Goal: Task Accomplishment & Management: Use online tool/utility

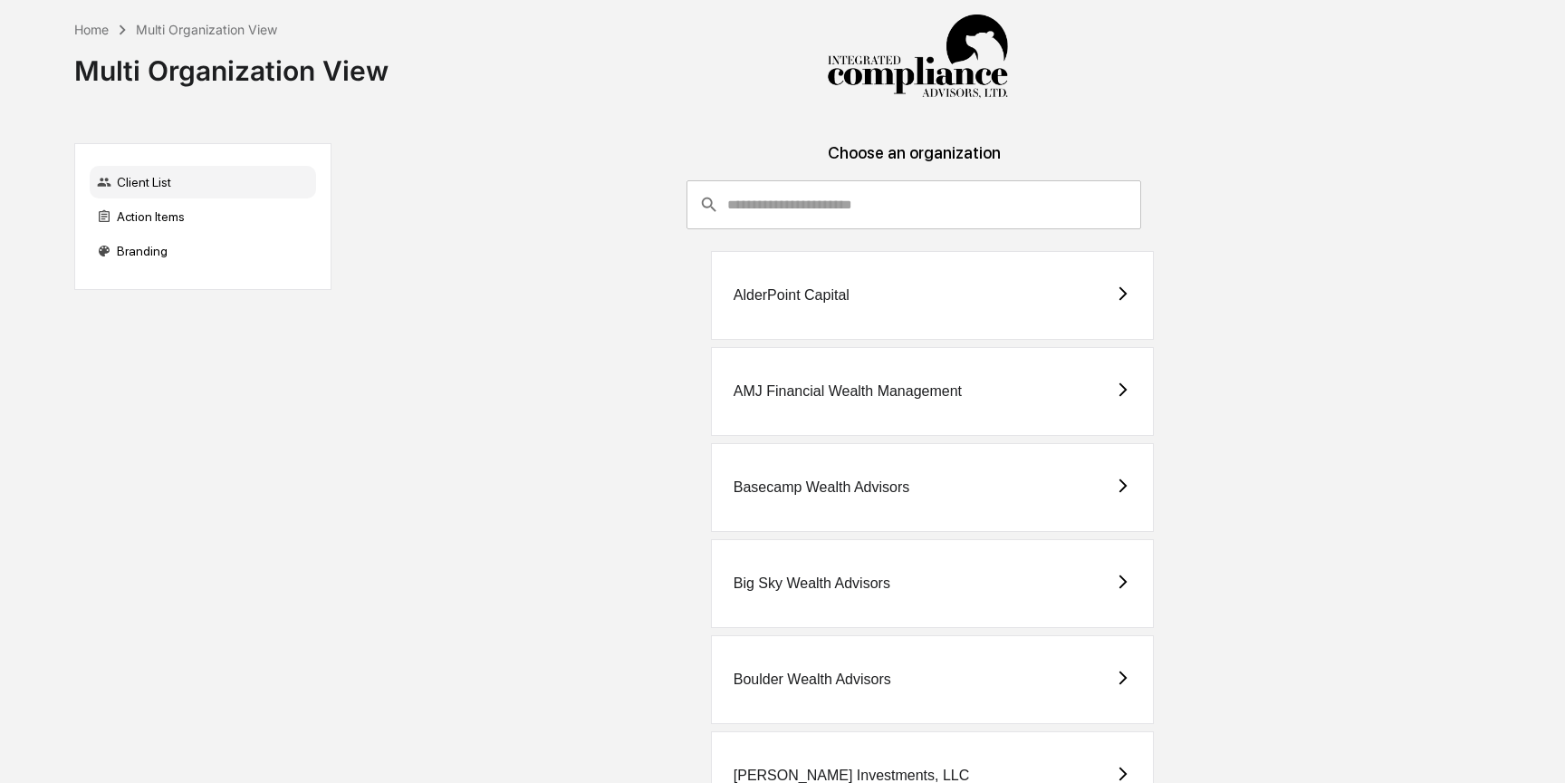
click at [755, 190] on input "consultant-dashboard__filter-organizations-search-bar" at bounding box center [934, 204] width 415 height 49
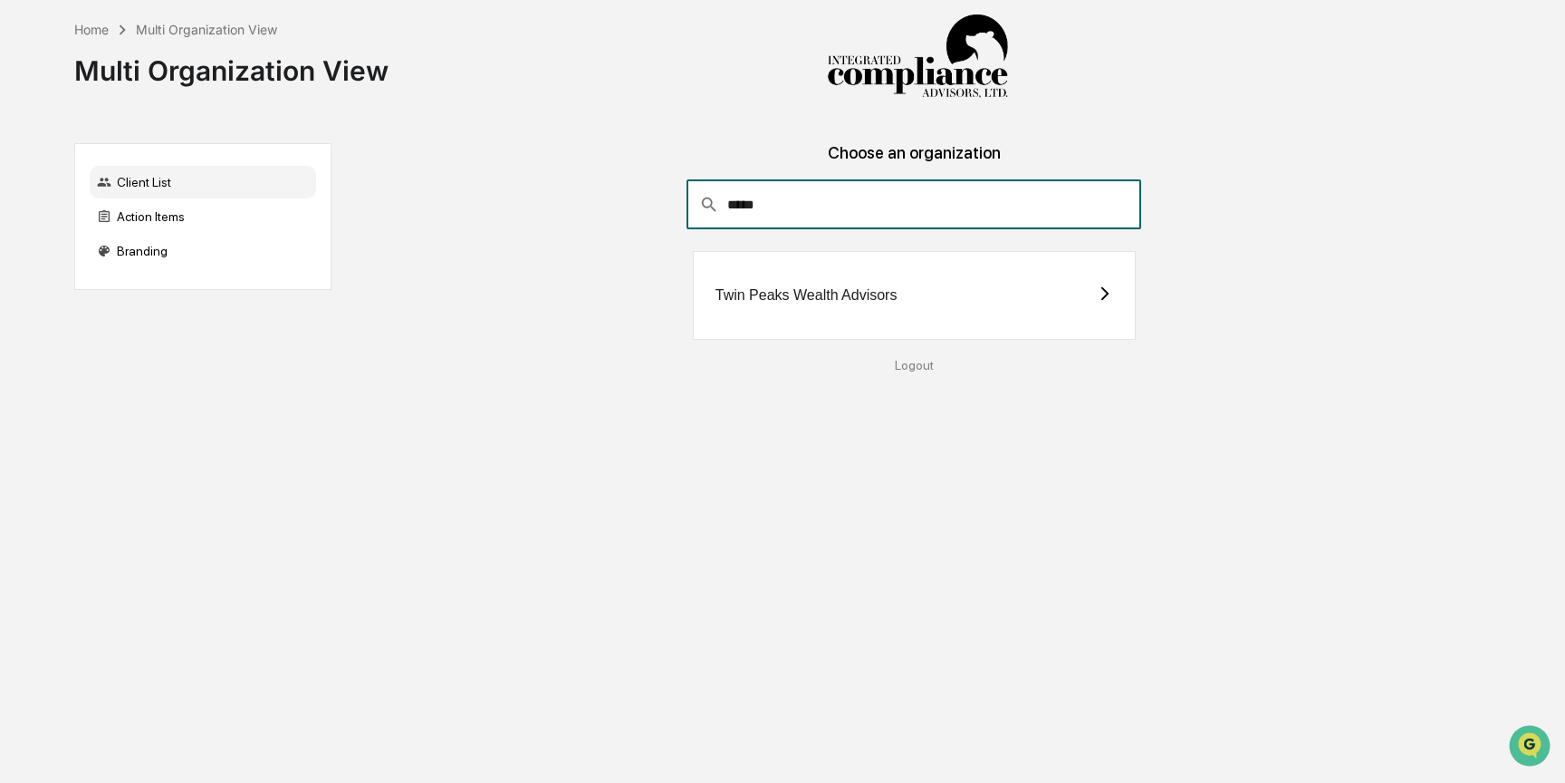
type input "****"
click at [738, 285] on div "Twin Peaks Wealth Advisors" at bounding box center [914, 295] width 443 height 89
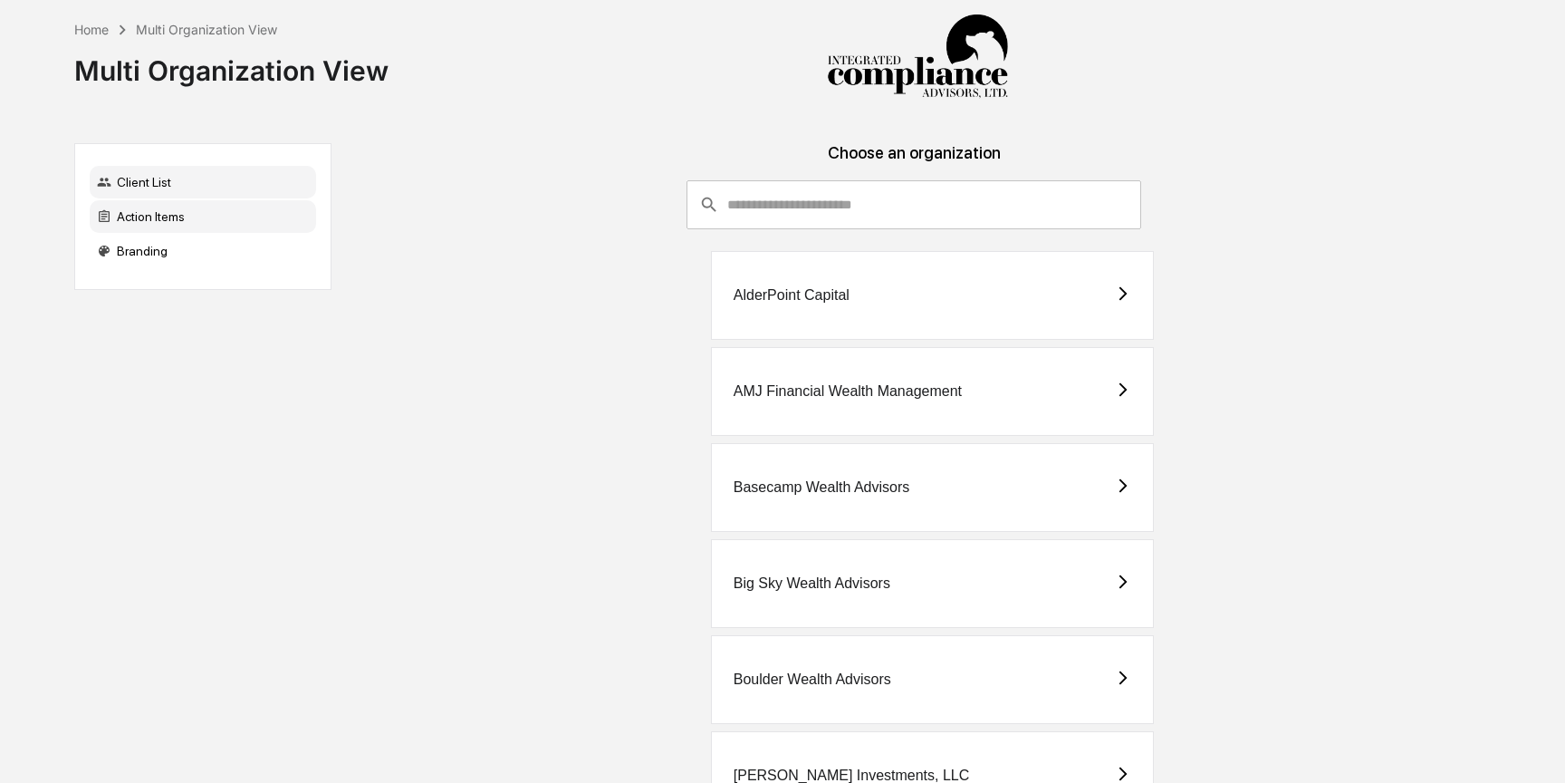
click at [193, 207] on div "Action Items" at bounding box center [203, 216] width 226 height 33
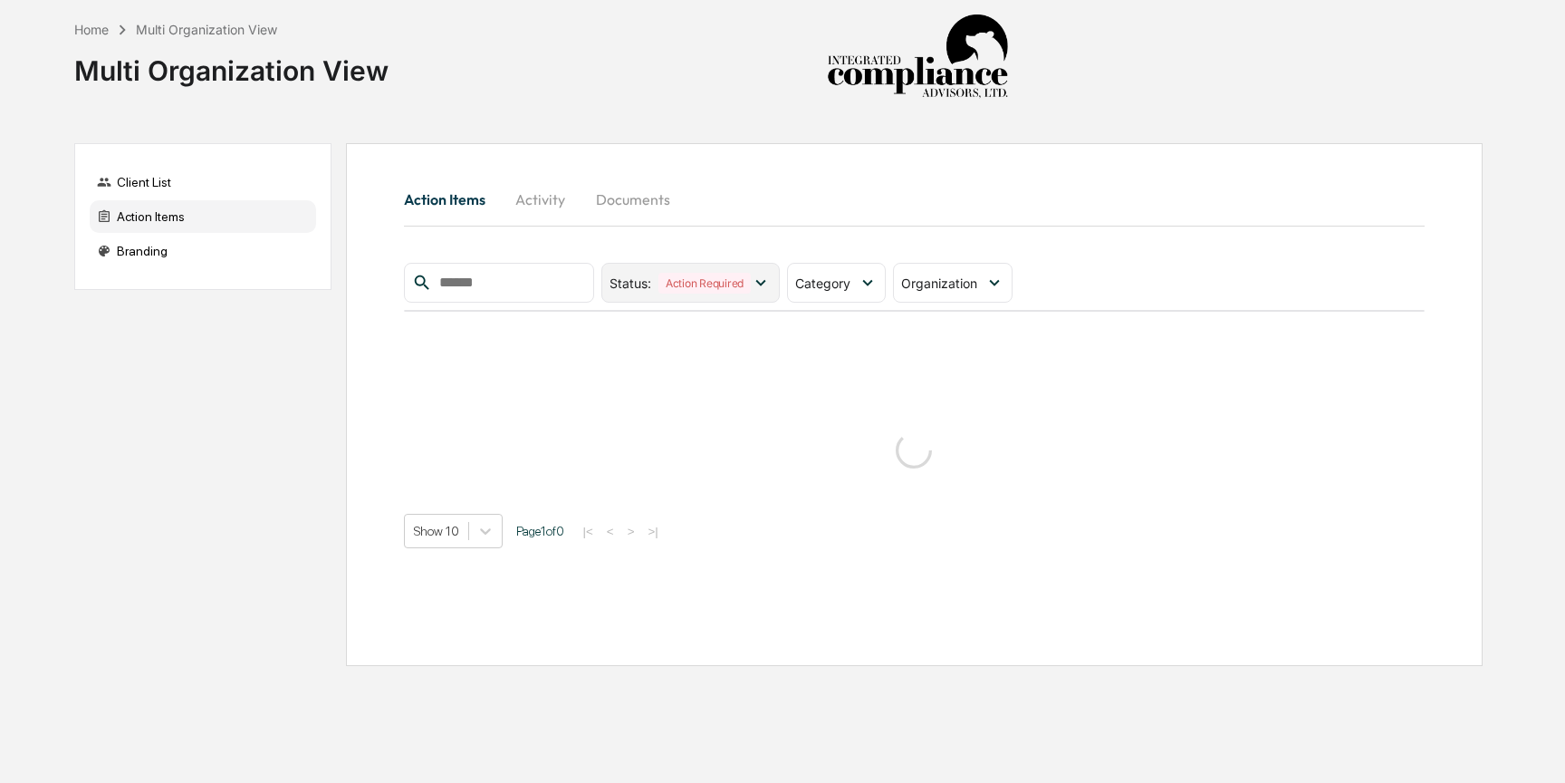
click at [721, 286] on div "Action Required" at bounding box center [705, 283] width 92 height 21
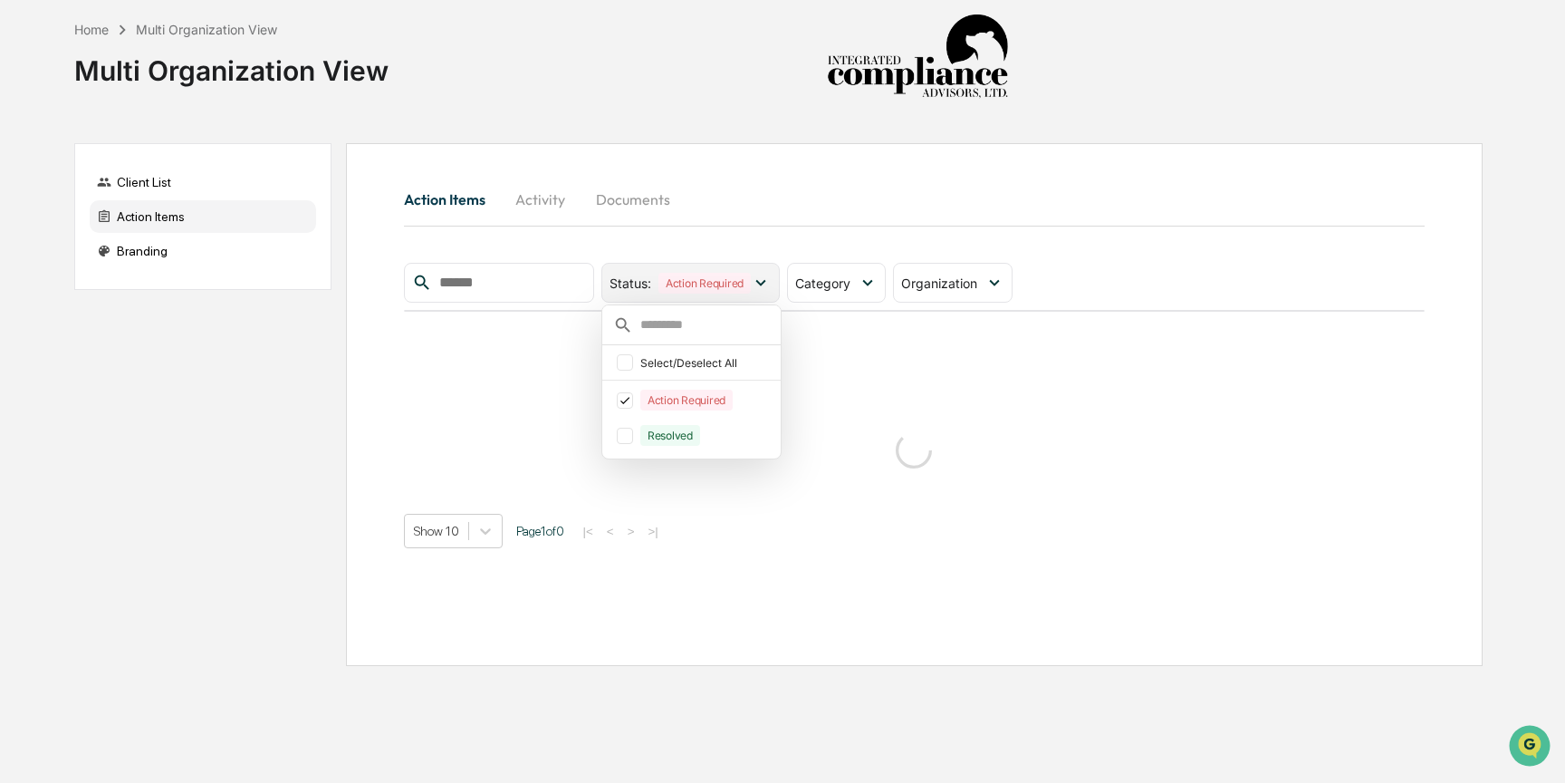
click at [768, 277] on icon at bounding box center [761, 283] width 20 height 20
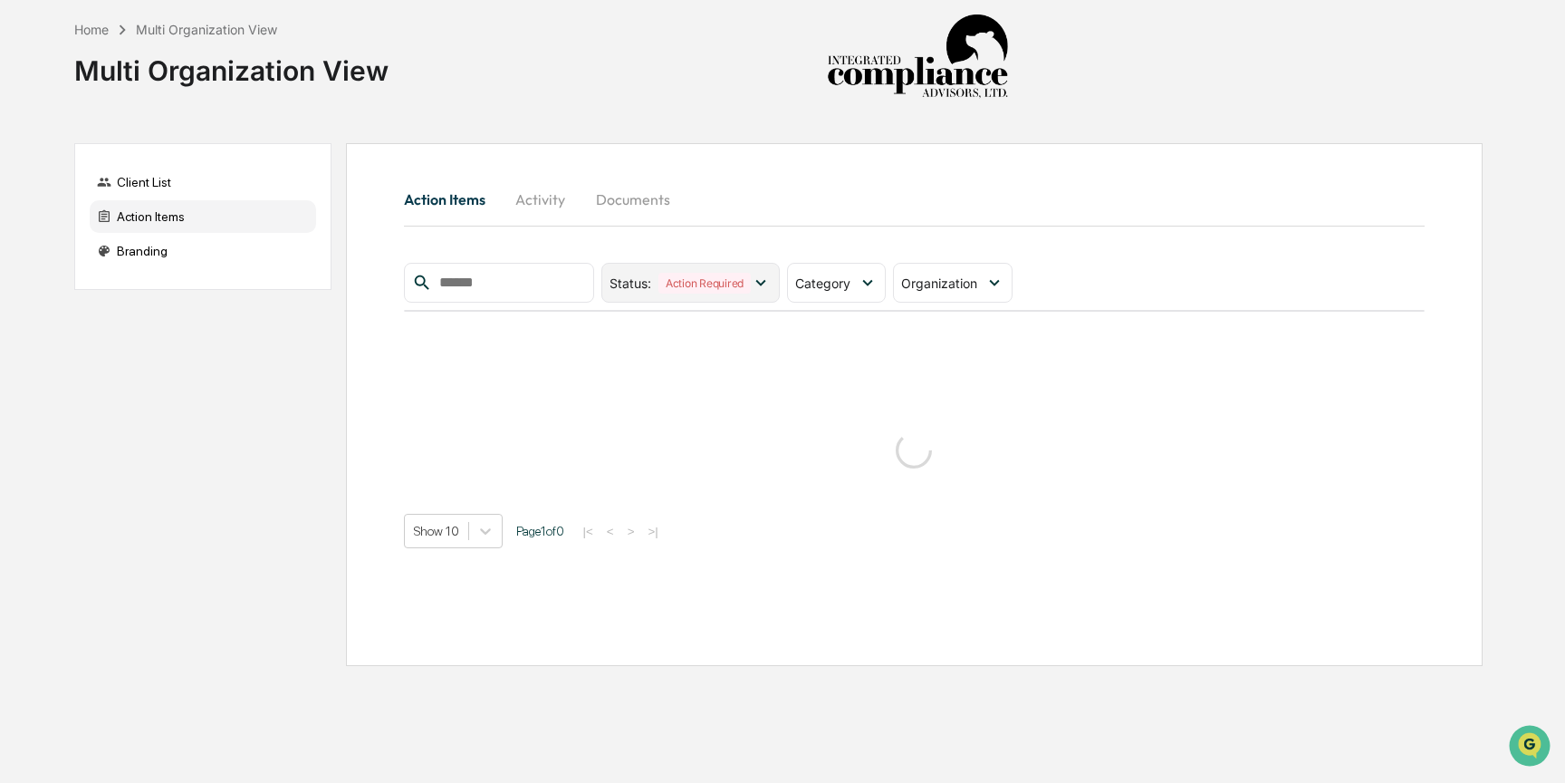
click at [768, 277] on icon at bounding box center [761, 283] width 20 height 20
click at [839, 281] on span "Category" at bounding box center [822, 282] width 55 height 15
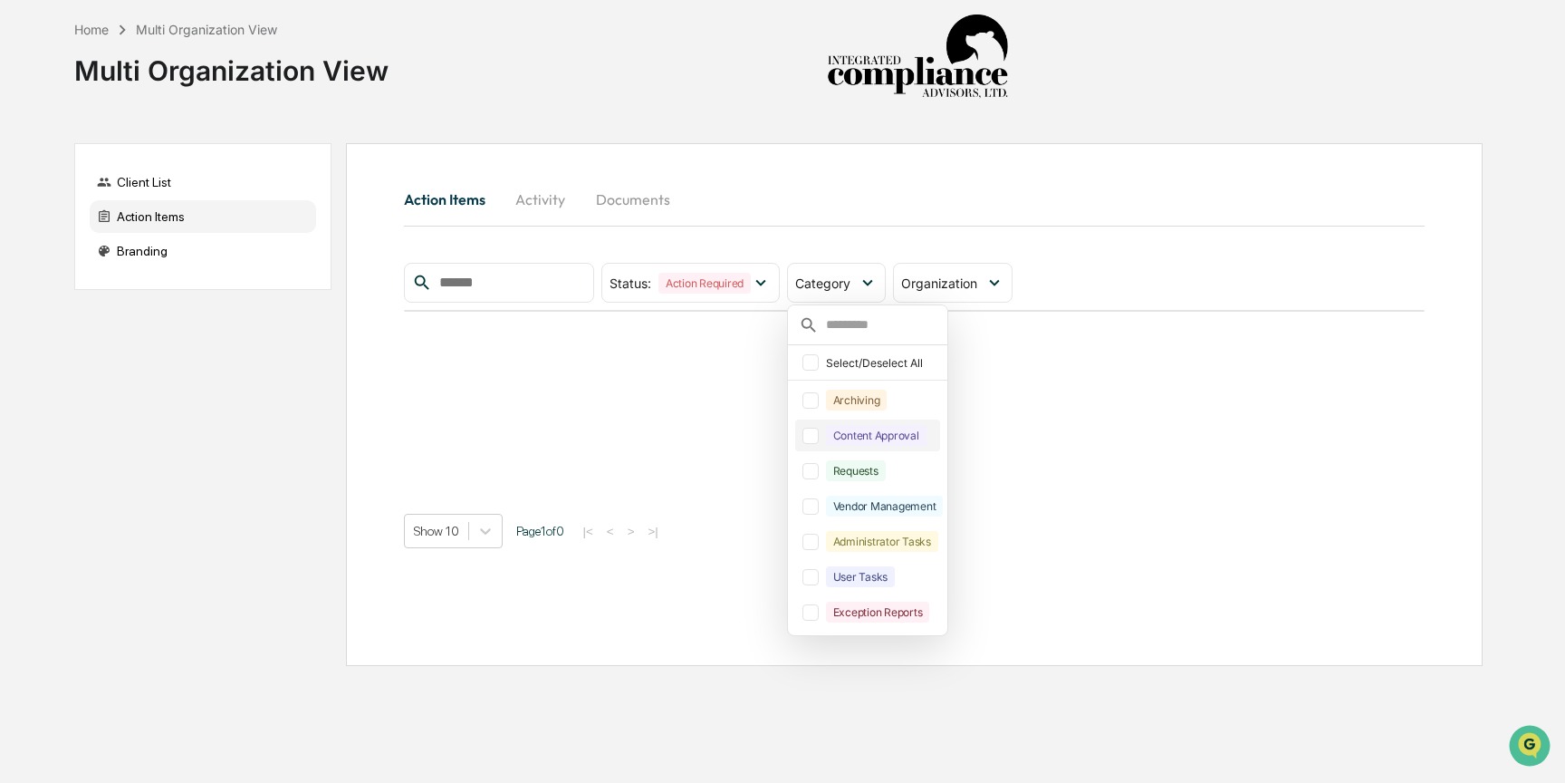
click at [815, 438] on div at bounding box center [811, 436] width 16 height 16
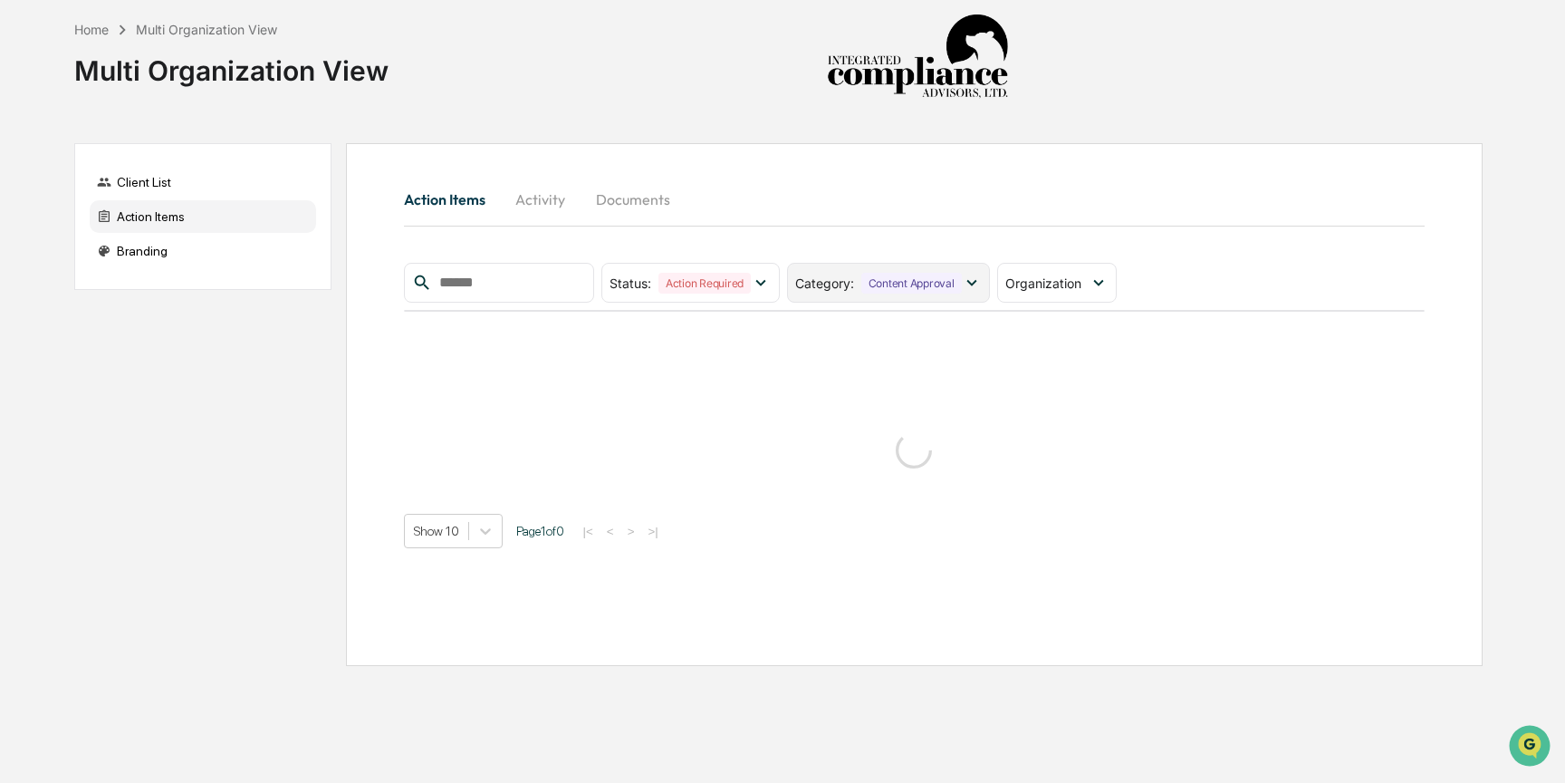
click at [916, 283] on div "Content Approval" at bounding box center [912, 283] width 101 height 21
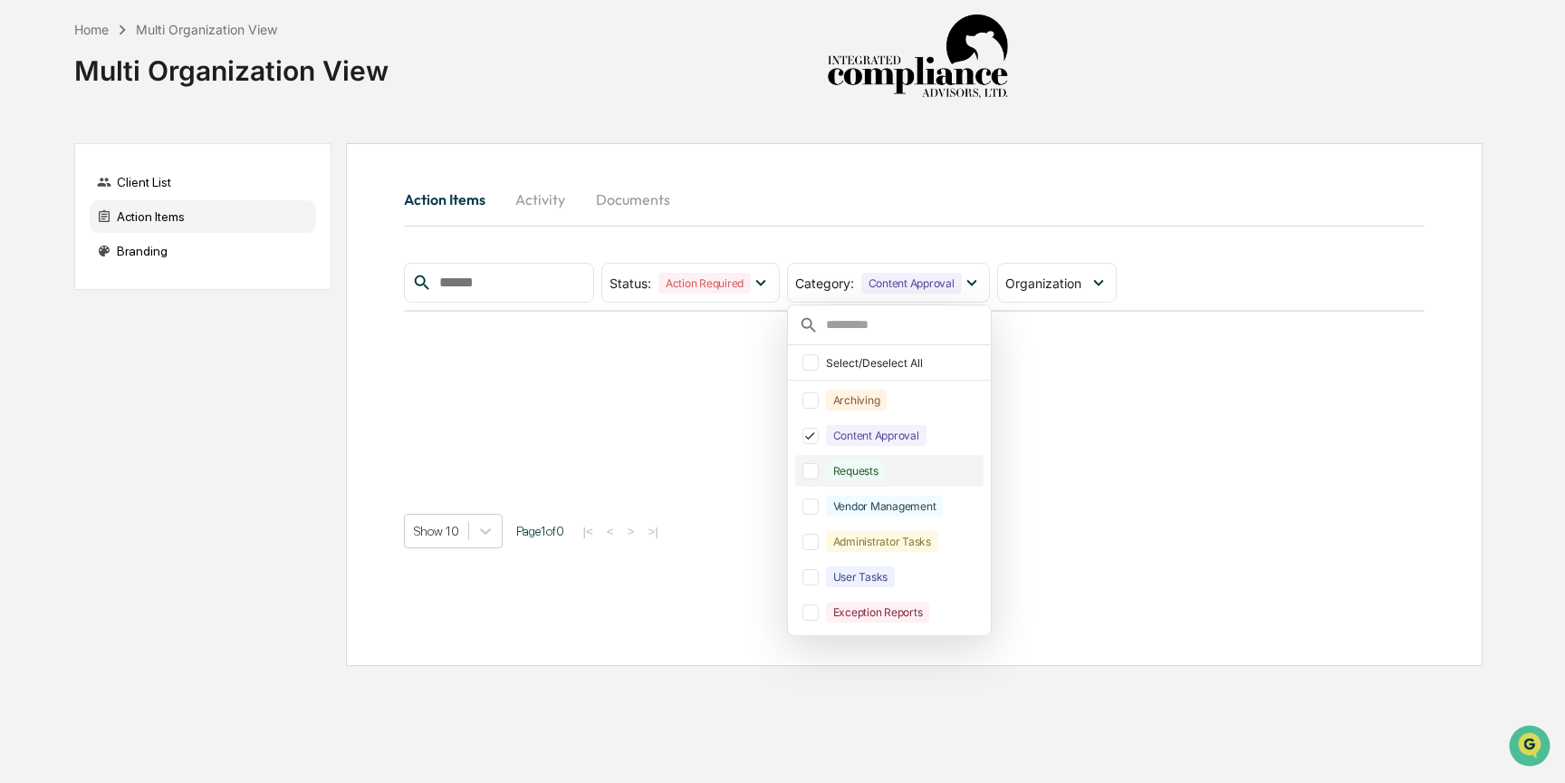
click at [819, 472] on div at bounding box center [811, 471] width 16 height 16
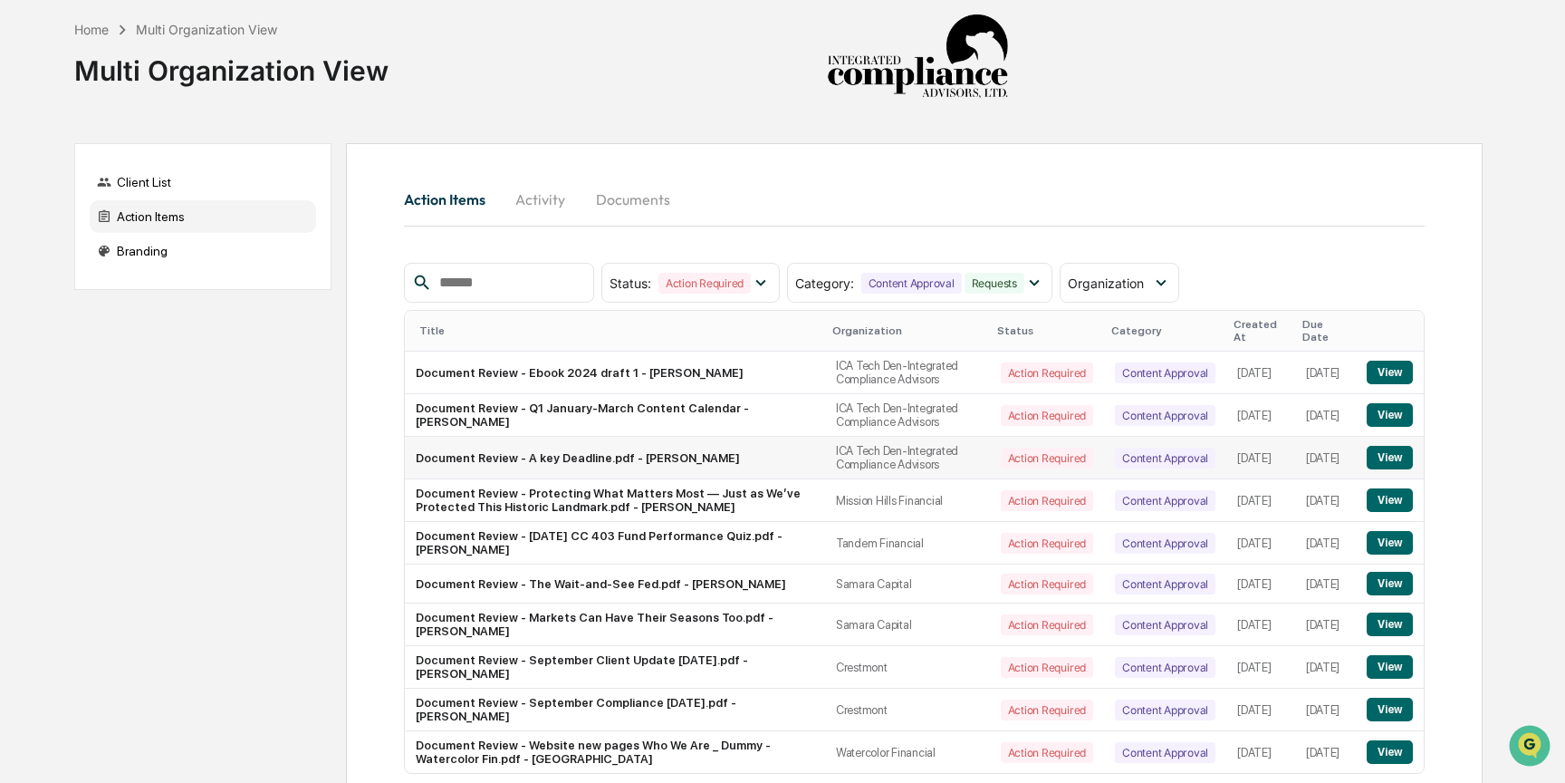
scroll to position [92, 0]
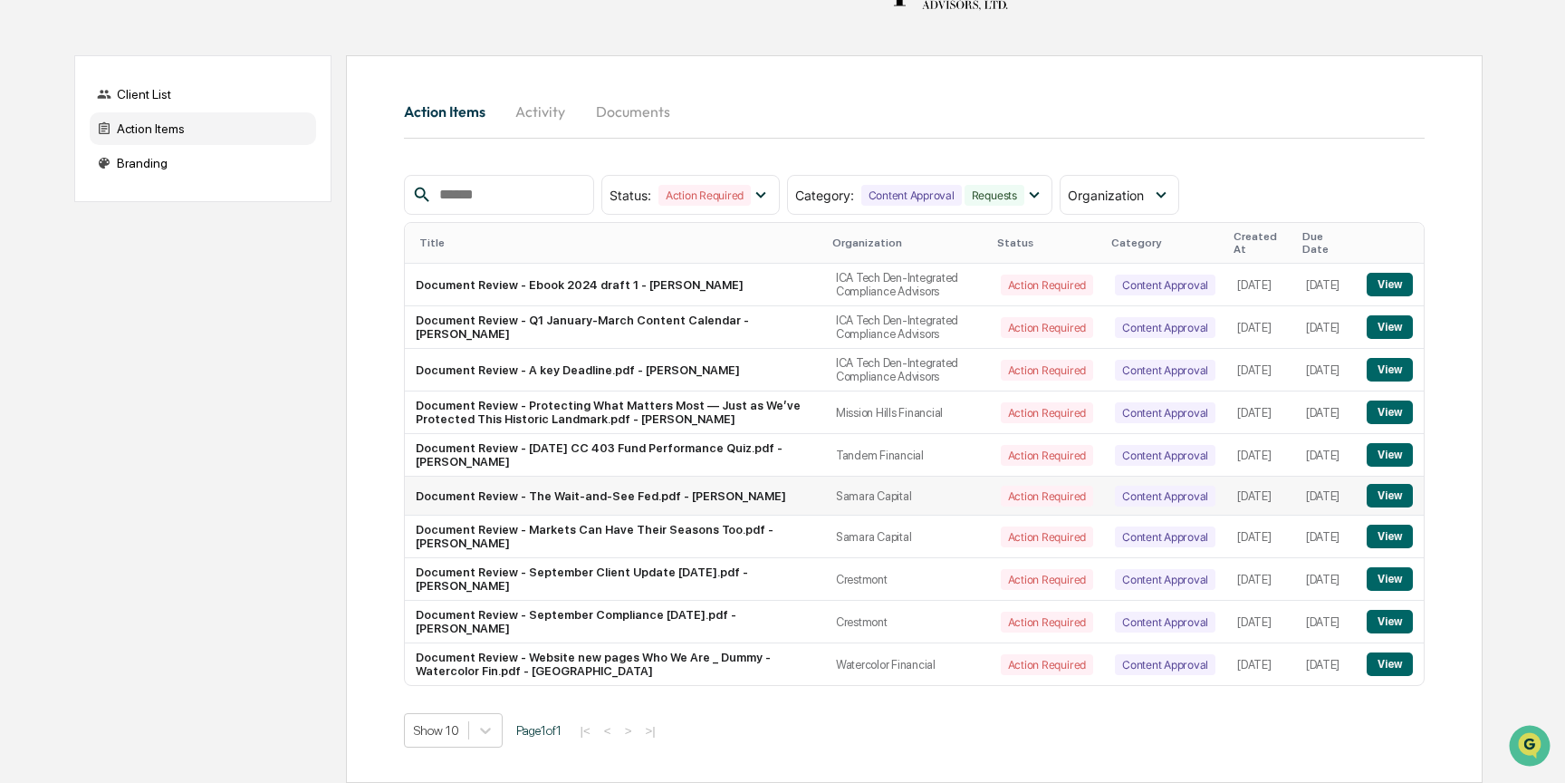
click at [1376, 496] on button "View" at bounding box center [1390, 496] width 46 height 24
